Goal: Task Accomplishment & Management: Complete application form

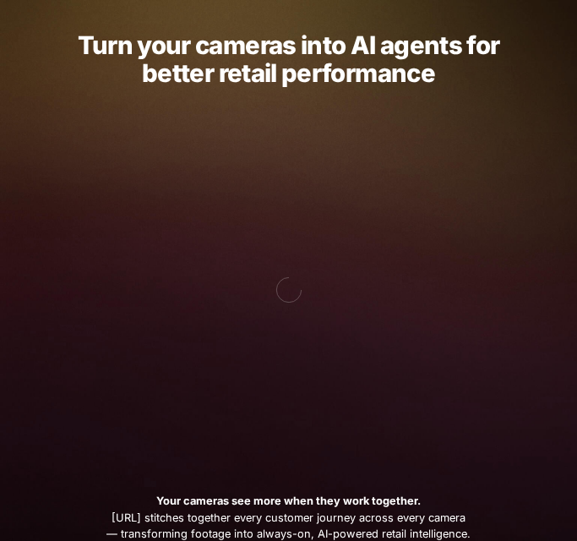
scroll to position [338, 0]
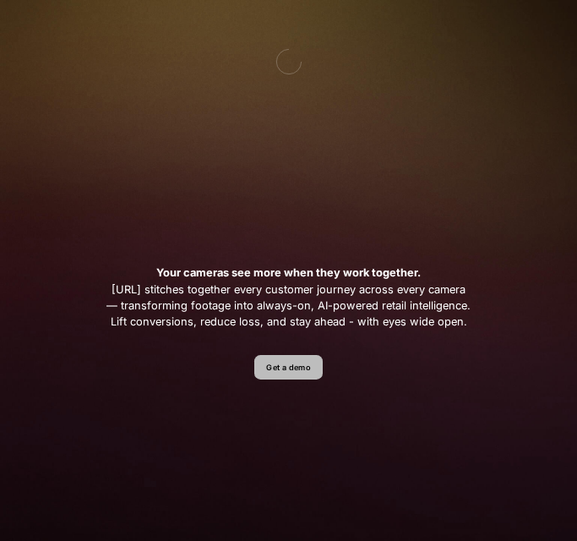
click at [285, 374] on link "Get a demo" at bounding box center [288, 367] width 68 height 25
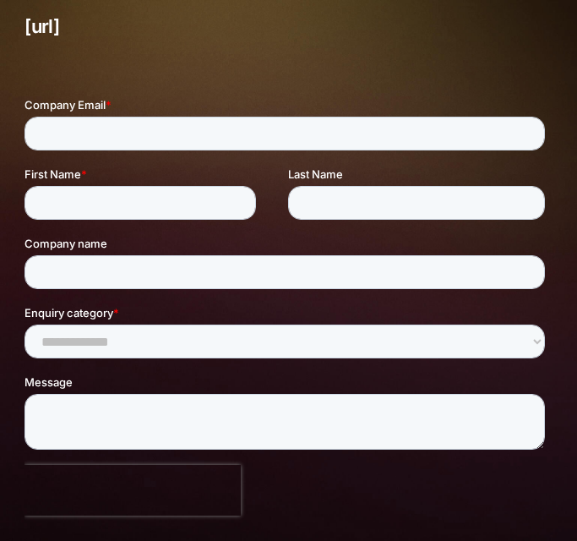
scroll to position [254, 0]
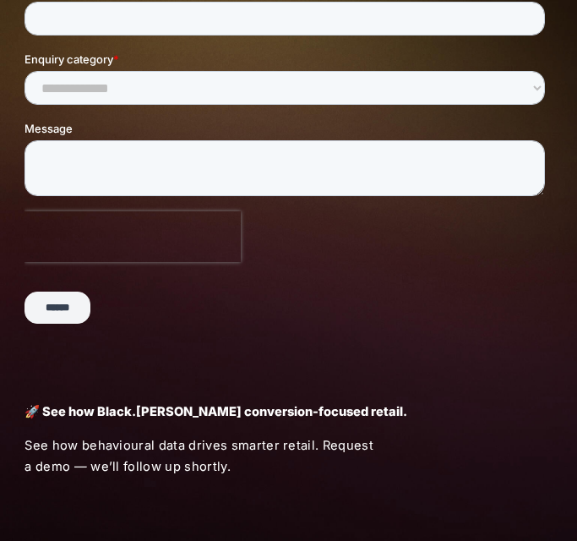
click at [61, 321] on input "******" at bounding box center [58, 308] width 66 height 32
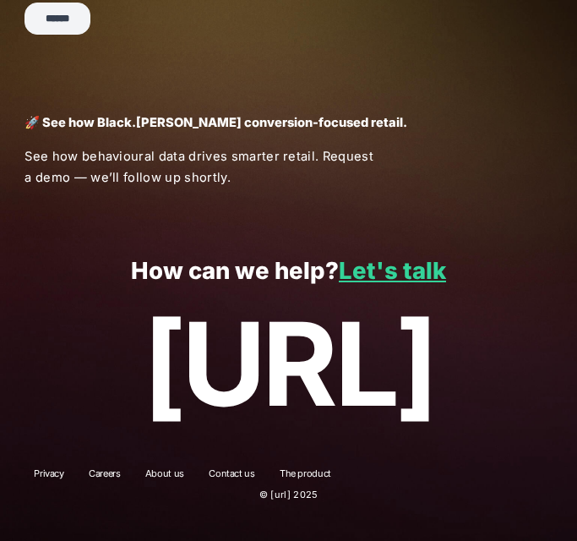
scroll to position [630, 0]
drag, startPoint x: 247, startPoint y: 389, endPoint x: 226, endPoint y: 297, distance: 94.5
click at [245, 383] on p "[URL]" at bounding box center [288, 364] width 527 height 130
